Goal: Task Accomplishment & Management: Use online tool/utility

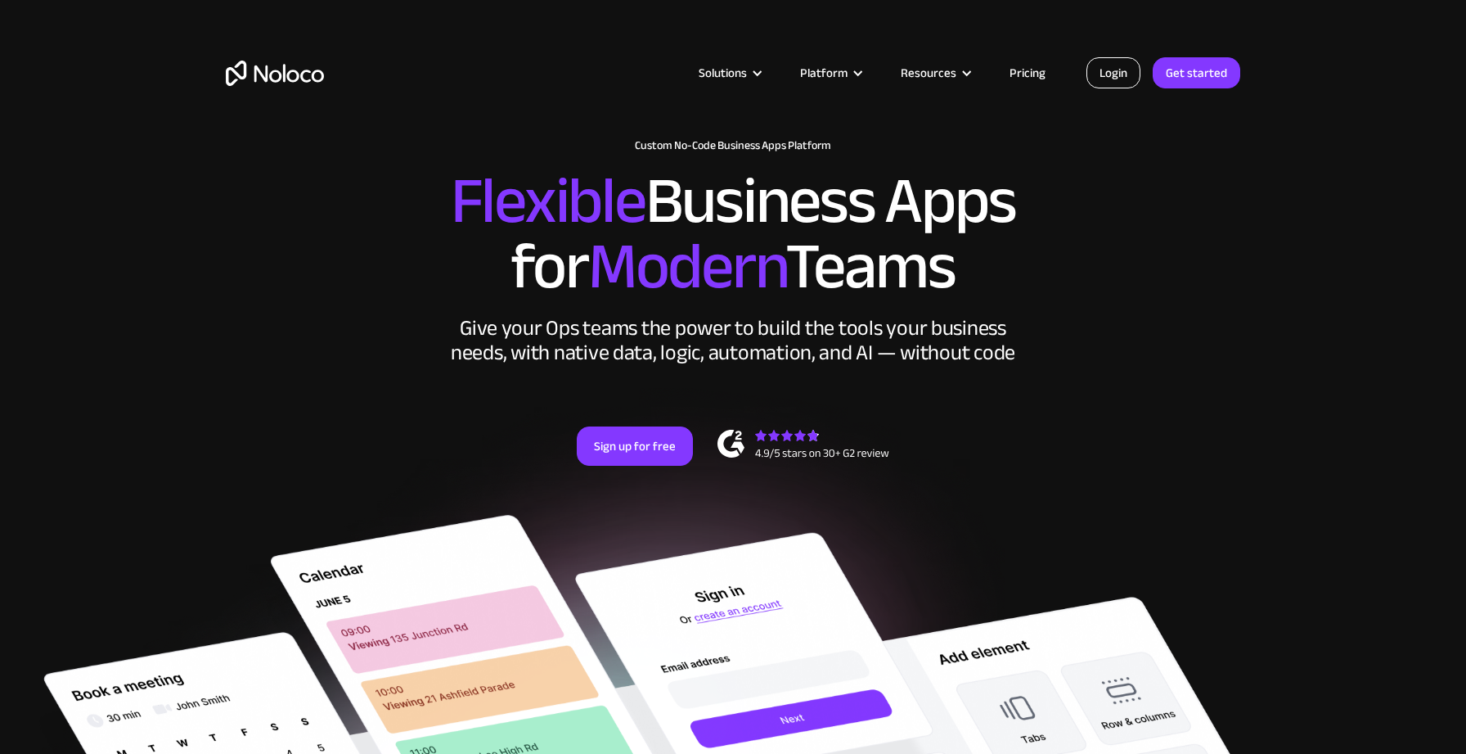
click at [1119, 78] on link "Login" at bounding box center [1114, 72] width 54 height 31
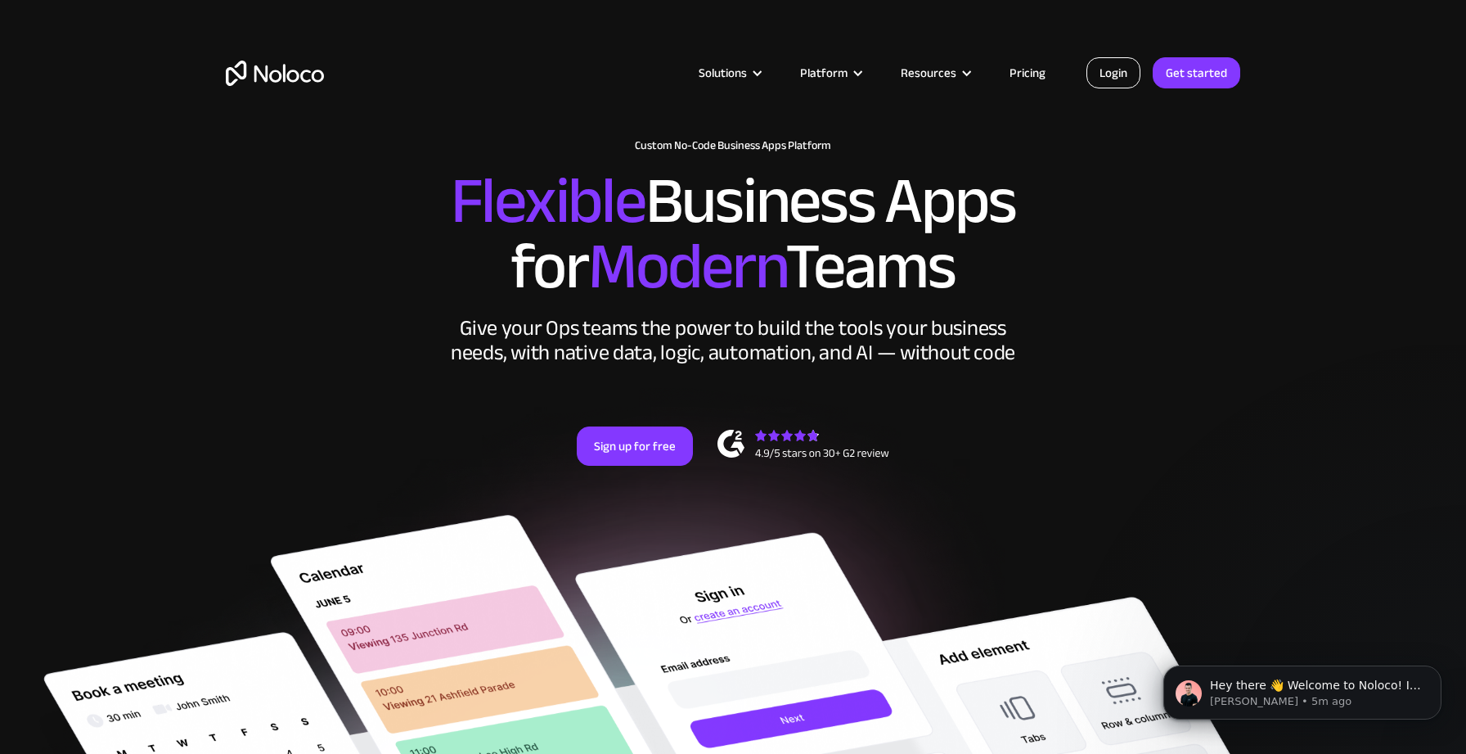
click at [1096, 76] on link "Login" at bounding box center [1114, 72] width 54 height 31
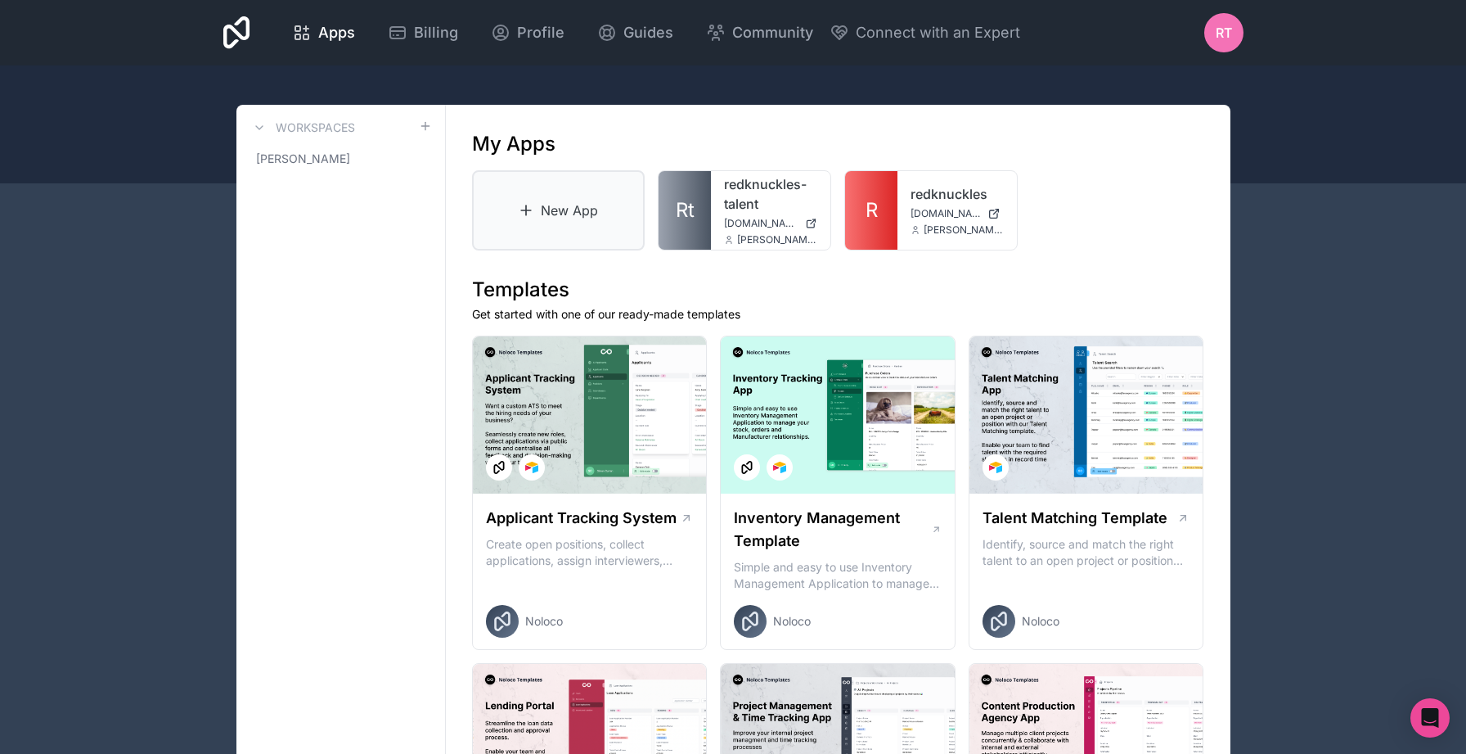
click at [545, 204] on link "New App" at bounding box center [558, 210] width 173 height 80
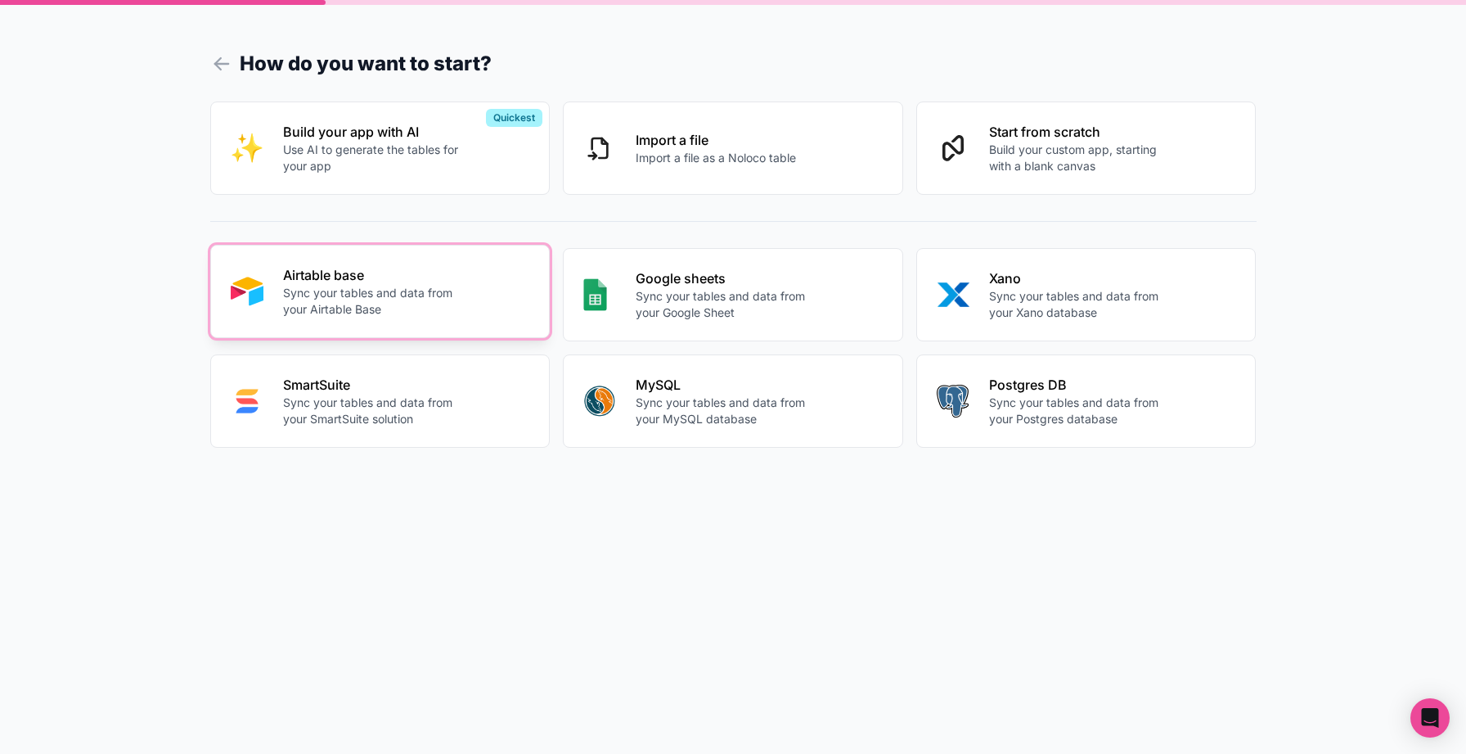
click at [393, 301] on p "Sync your tables and data from your Airtable Base" at bounding box center [374, 301] width 182 height 33
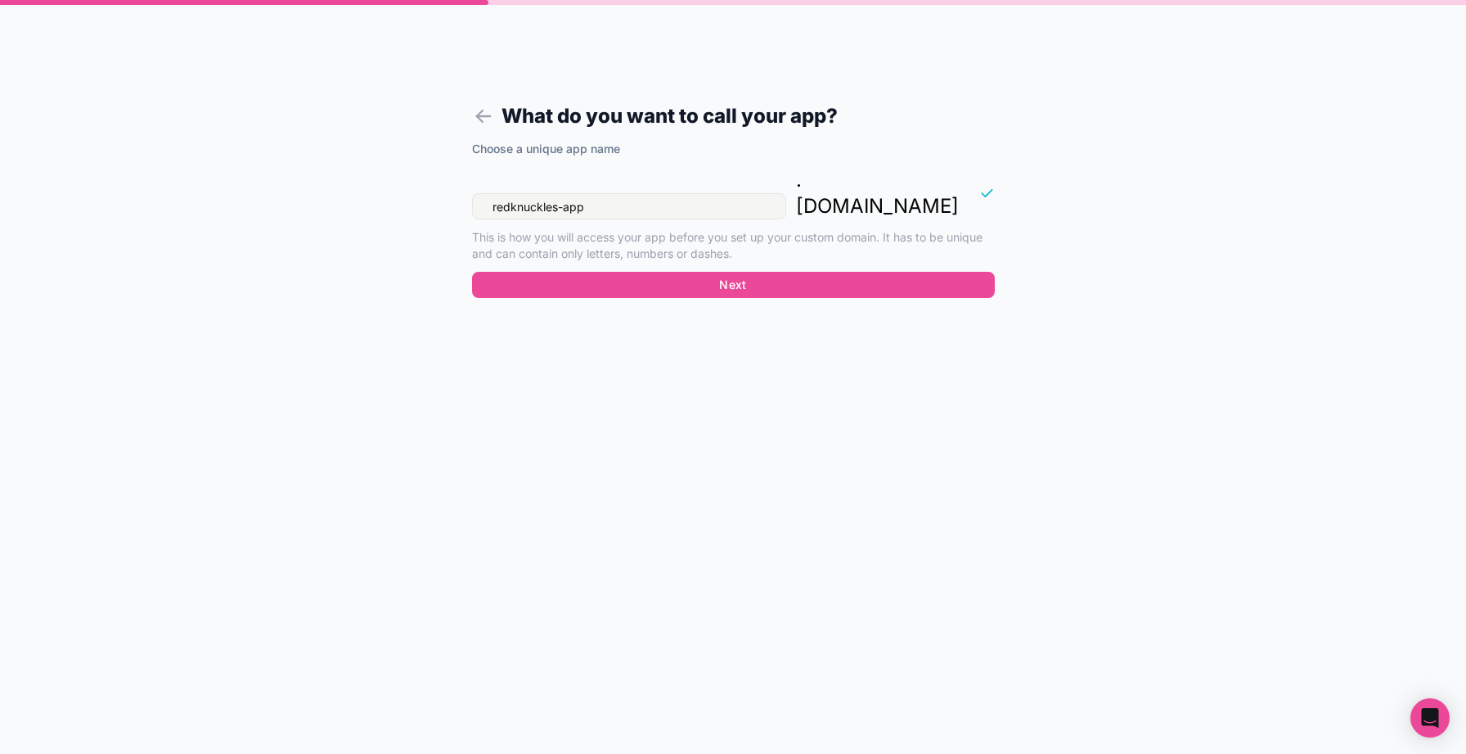
drag, startPoint x: 588, startPoint y: 182, endPoint x: 457, endPoint y: 179, distance: 130.9
click at [457, 179] on form "What do you want to call your app? Choose a unique app name redknuckles-app . […" at bounding box center [734, 396] width 628 height 714
type input "rk-vms"
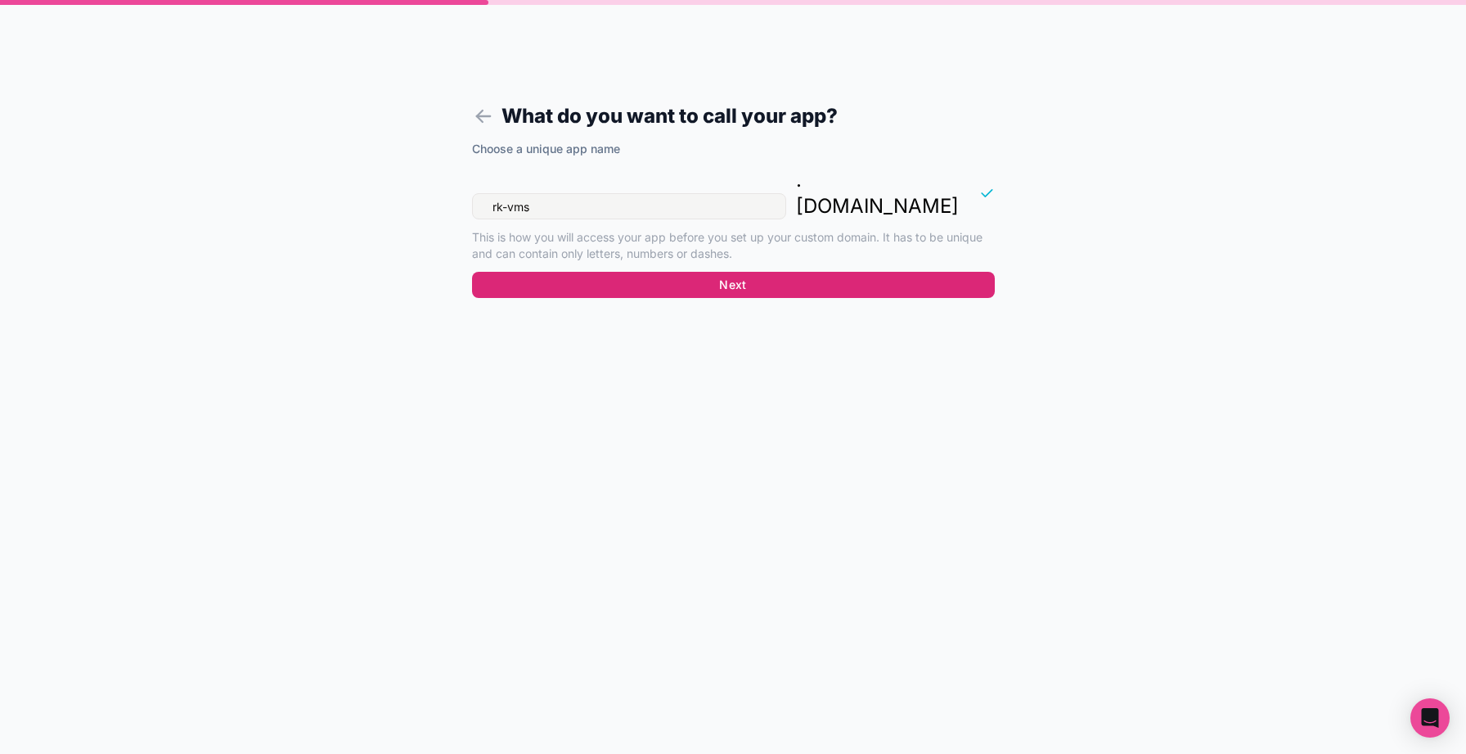
click at [755, 272] on button "Next" at bounding box center [733, 285] width 523 height 26
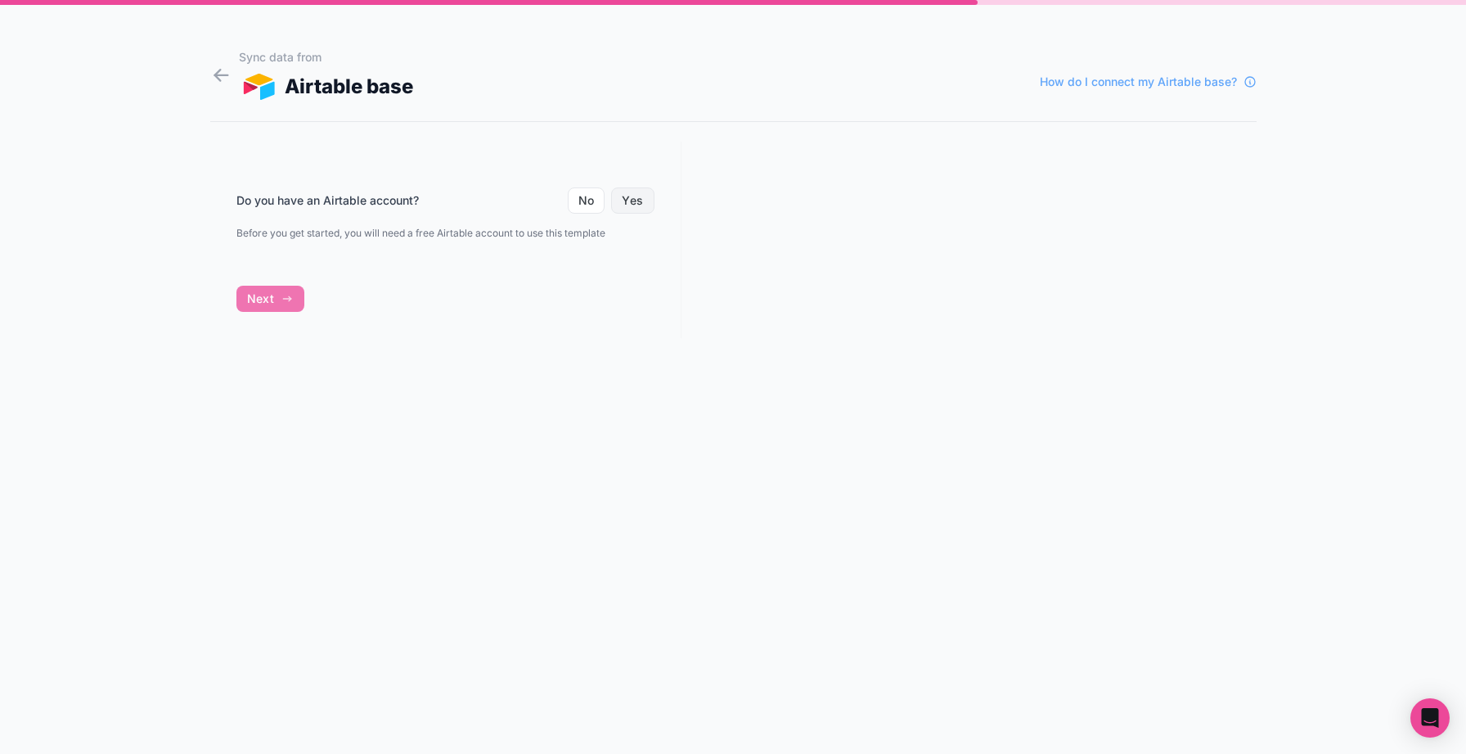
click at [639, 203] on button "Yes" at bounding box center [632, 200] width 43 height 26
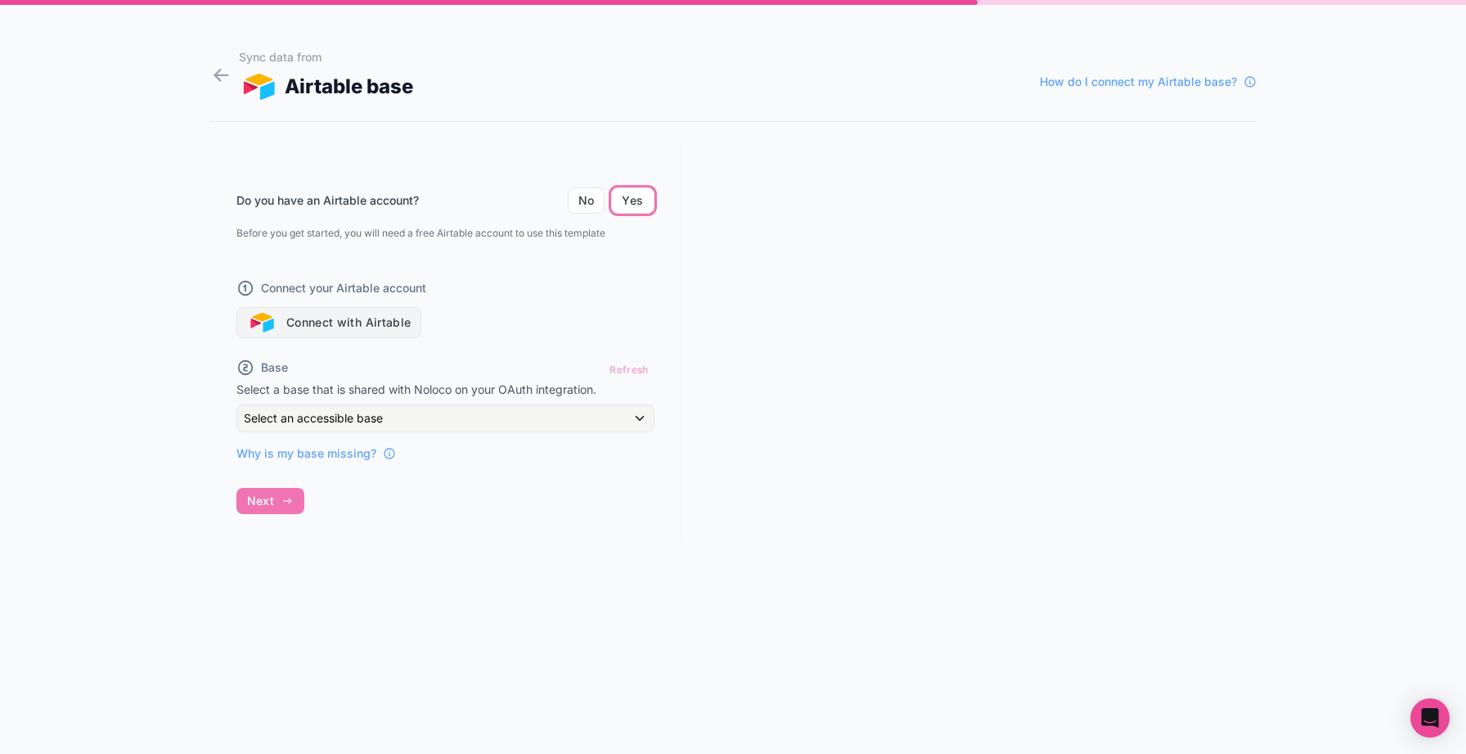
click at [356, 322] on button "Connect with Airtable" at bounding box center [329, 322] width 186 height 31
click at [331, 457] on span "Why is my base missing?" at bounding box center [306, 453] width 140 height 16
click at [383, 321] on button "Connect with Airtable" at bounding box center [329, 322] width 186 height 31
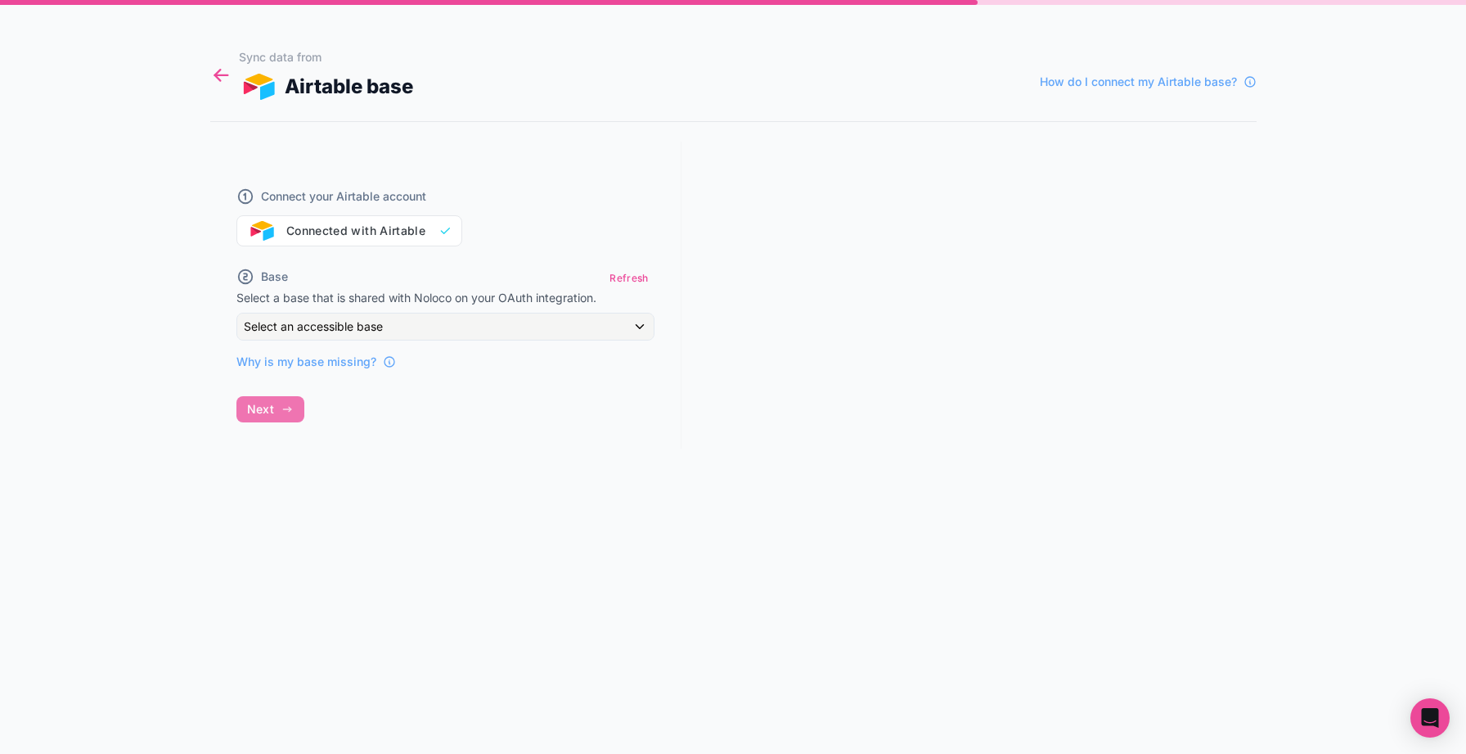
click at [214, 76] on icon at bounding box center [221, 75] width 22 height 23
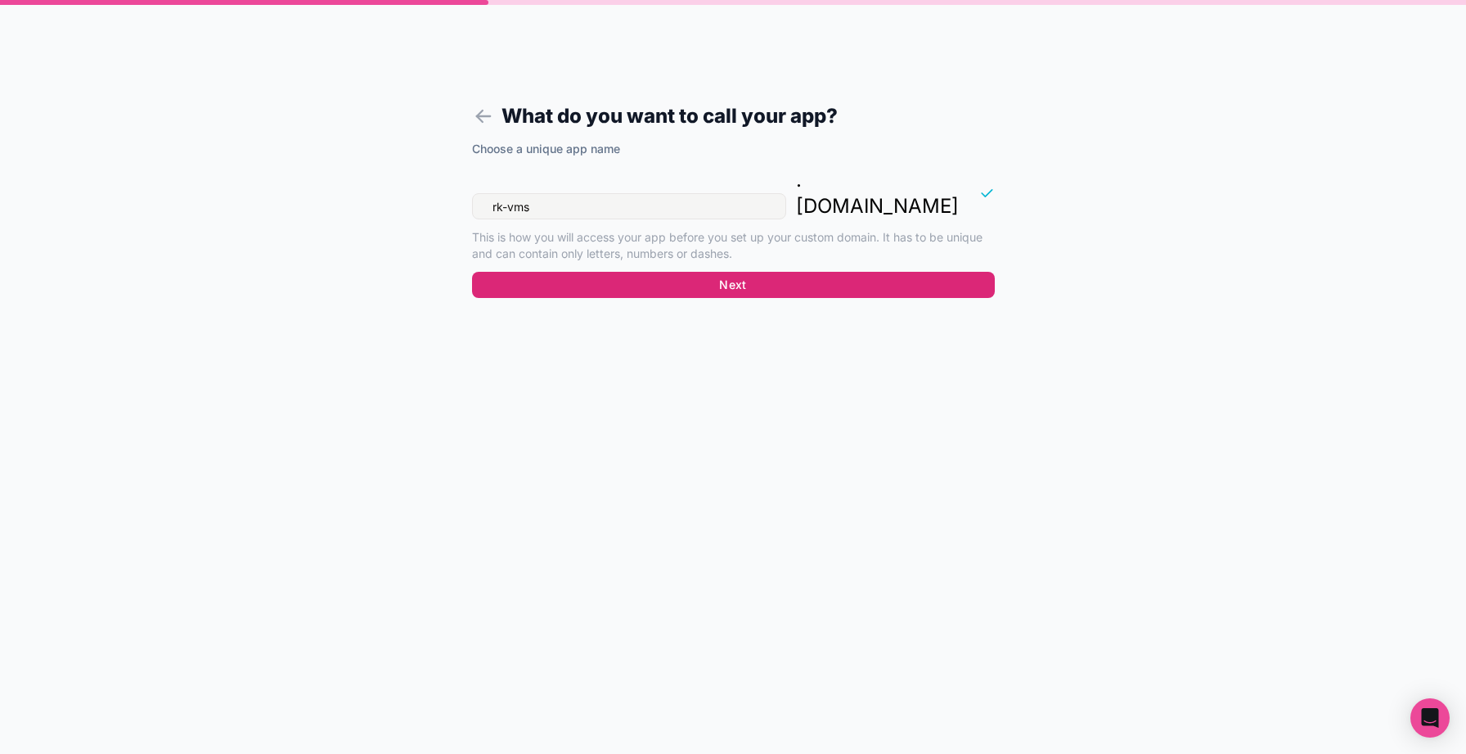
click at [728, 272] on button "Next" at bounding box center [733, 285] width 523 height 26
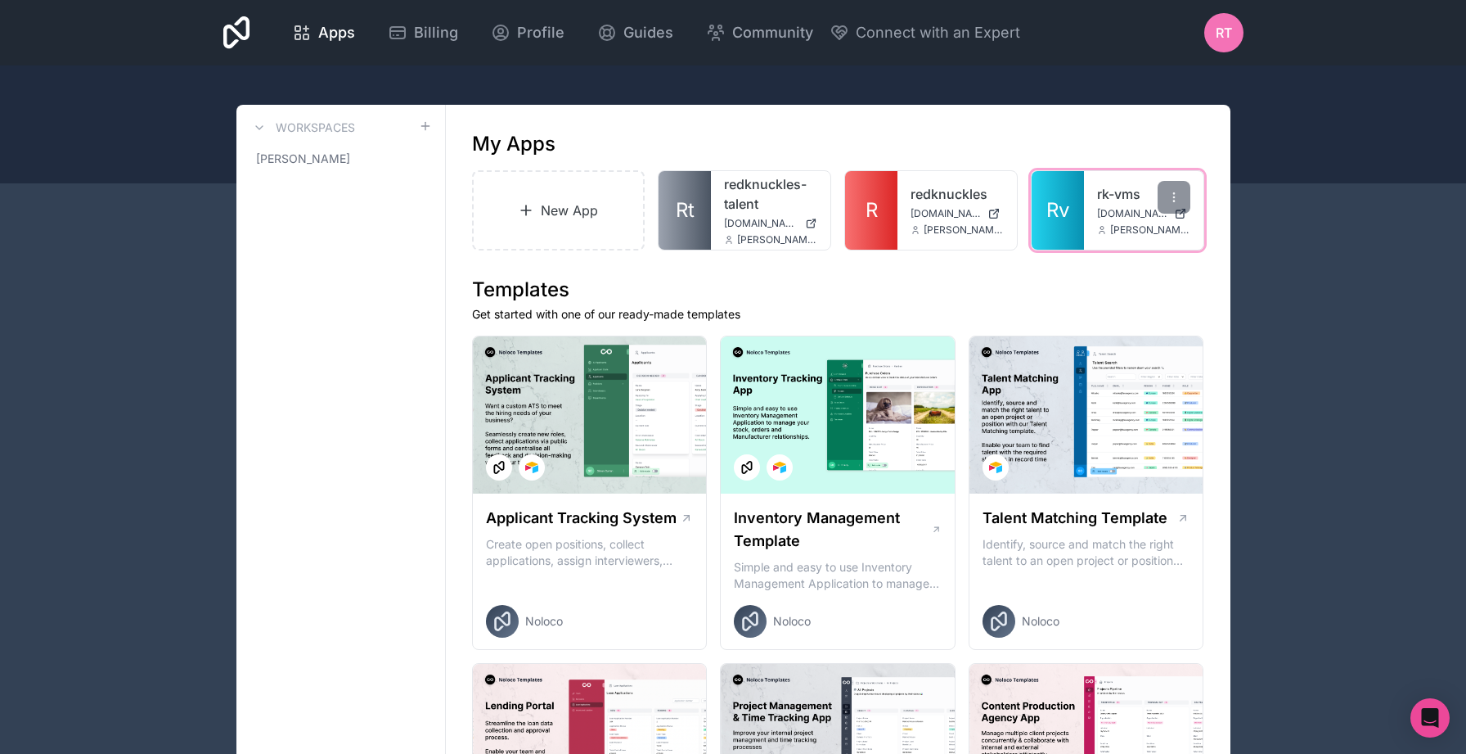
click at [1083, 218] on link "Rv" at bounding box center [1058, 210] width 52 height 79
